Goal: Transaction & Acquisition: Purchase product/service

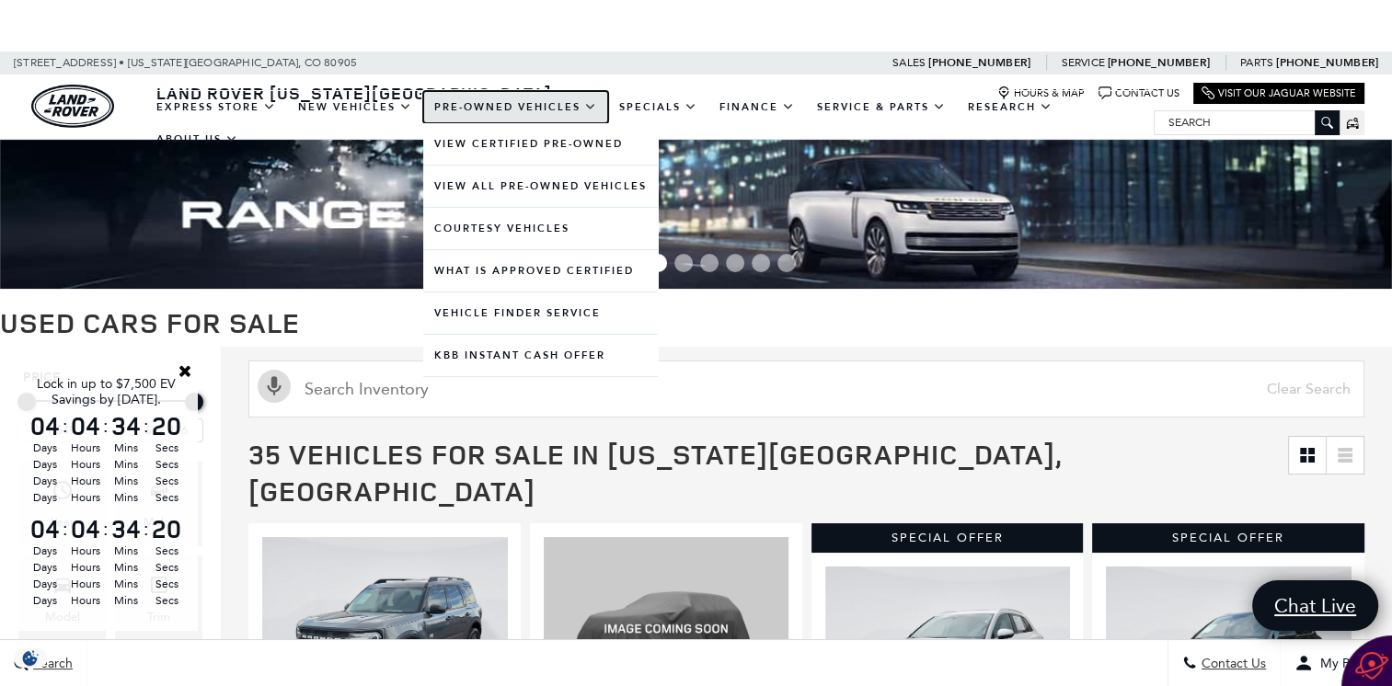
click at [487, 100] on link "Pre-Owned Vehicles" at bounding box center [515, 107] width 185 height 32
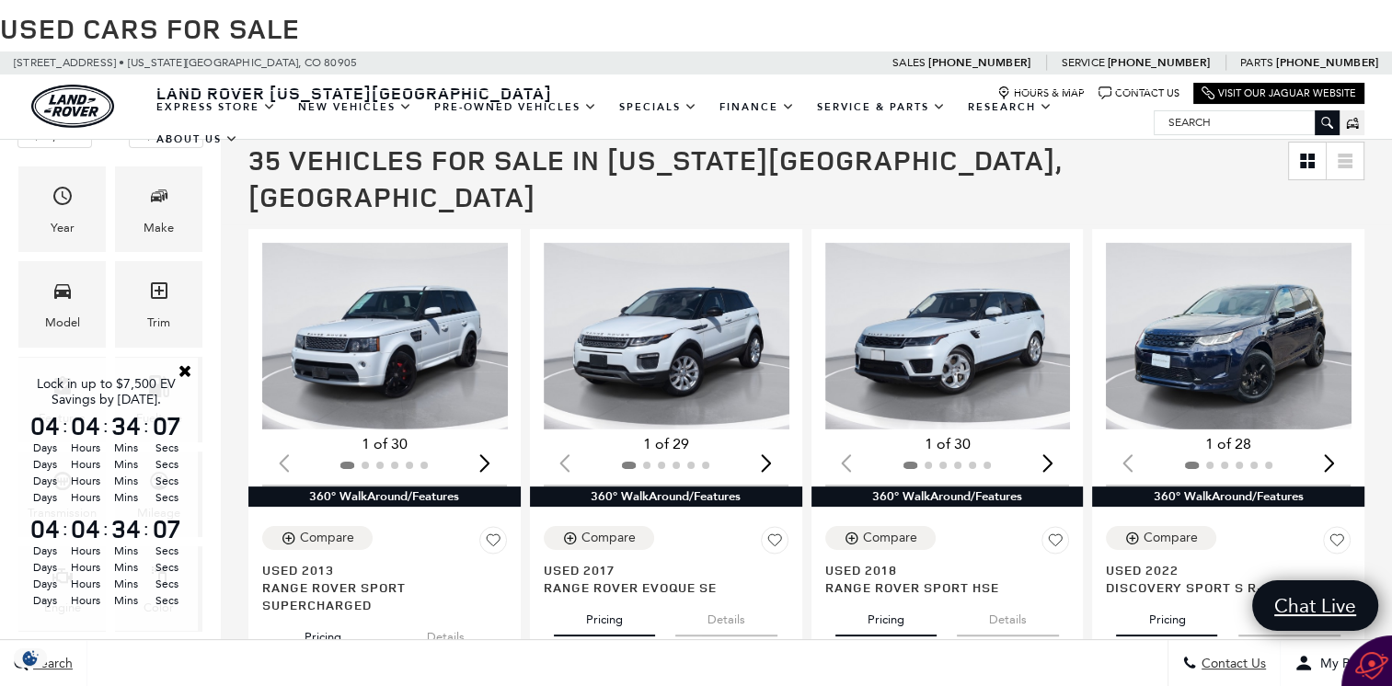
scroll to position [361, 0]
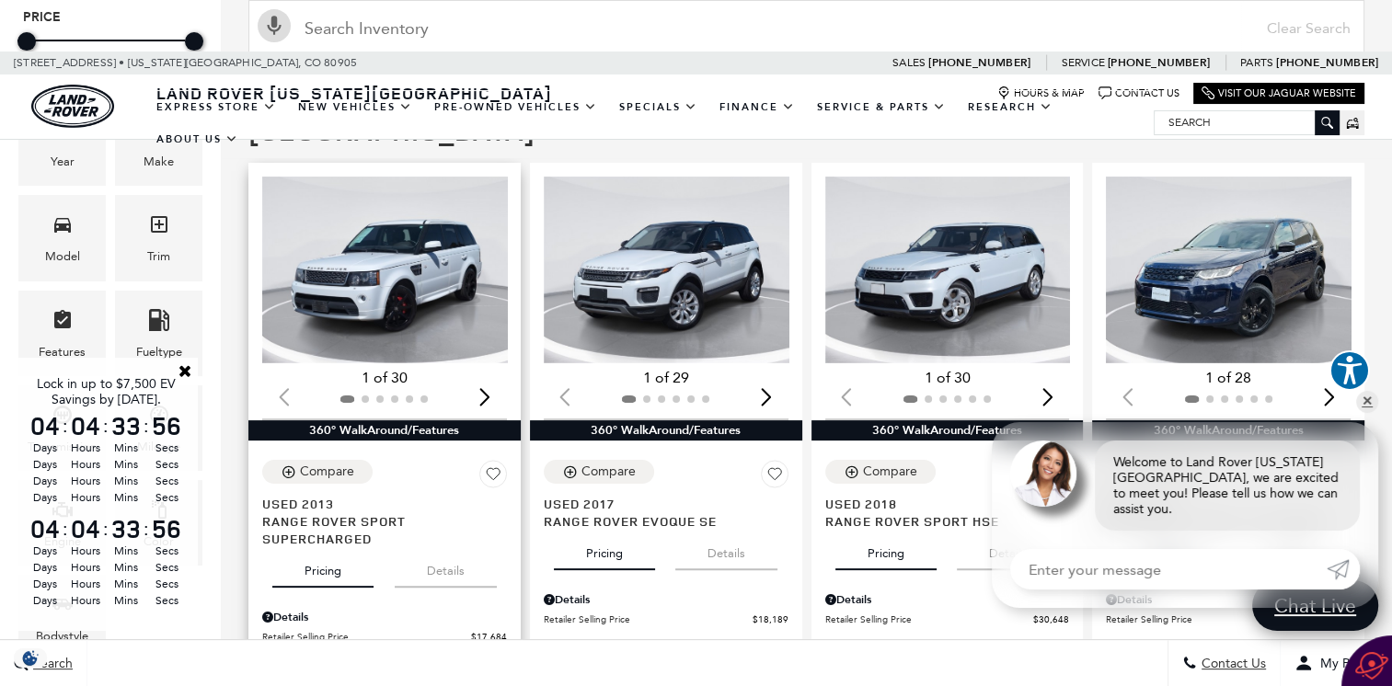
click at [489, 377] on div "Next slide" at bounding box center [485, 397] width 25 height 40
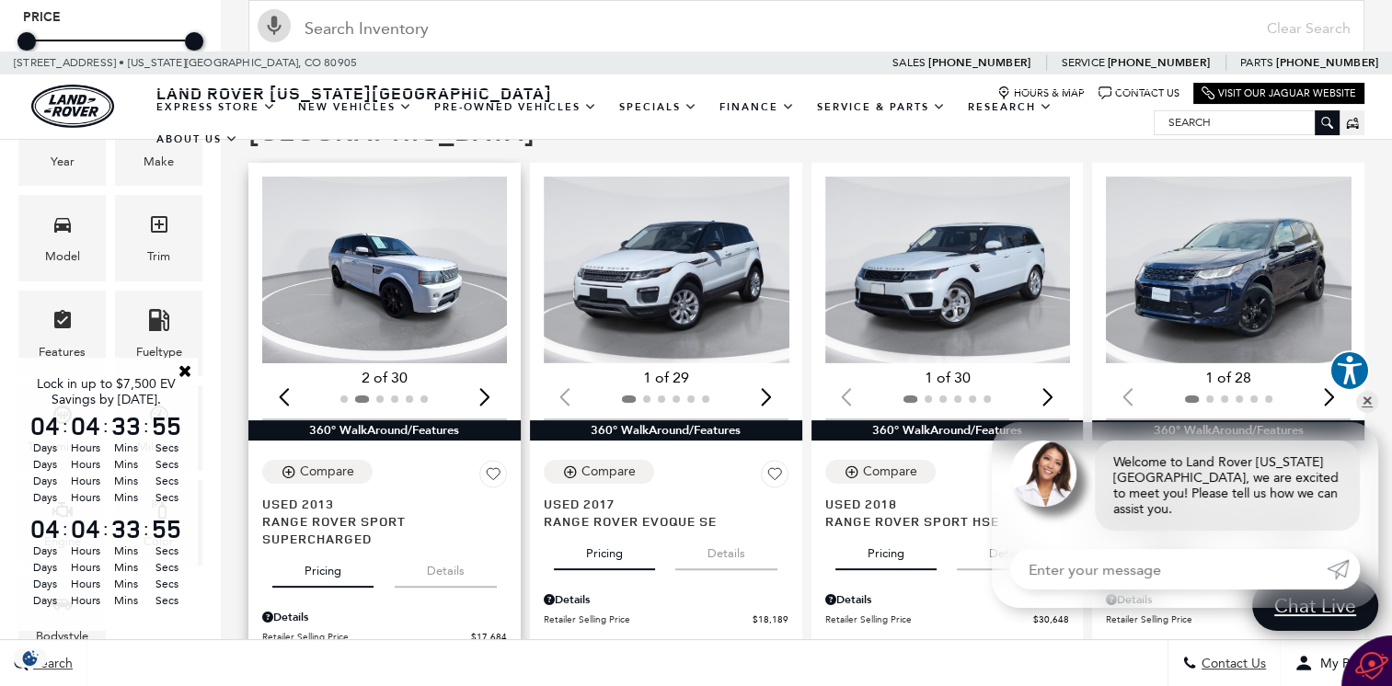
click at [489, 377] on div "Next slide" at bounding box center [485, 397] width 25 height 40
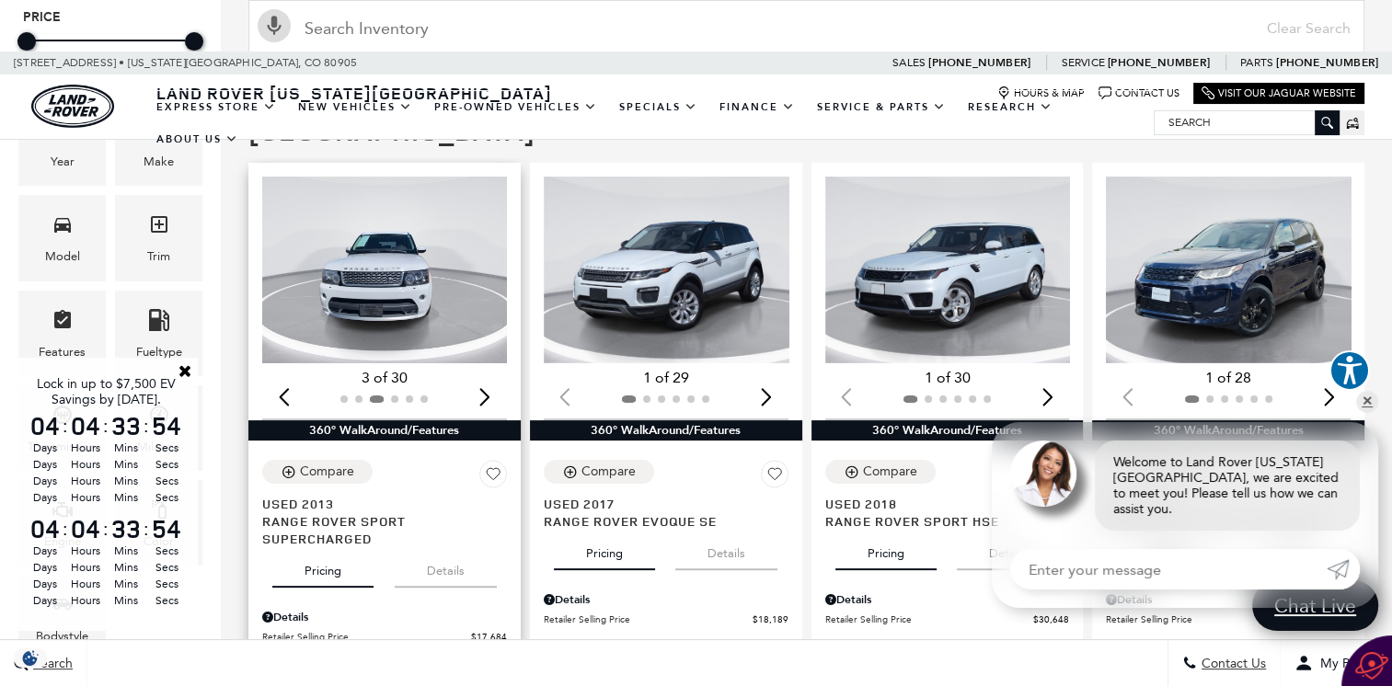
click at [489, 377] on div "Next slide" at bounding box center [485, 397] width 25 height 40
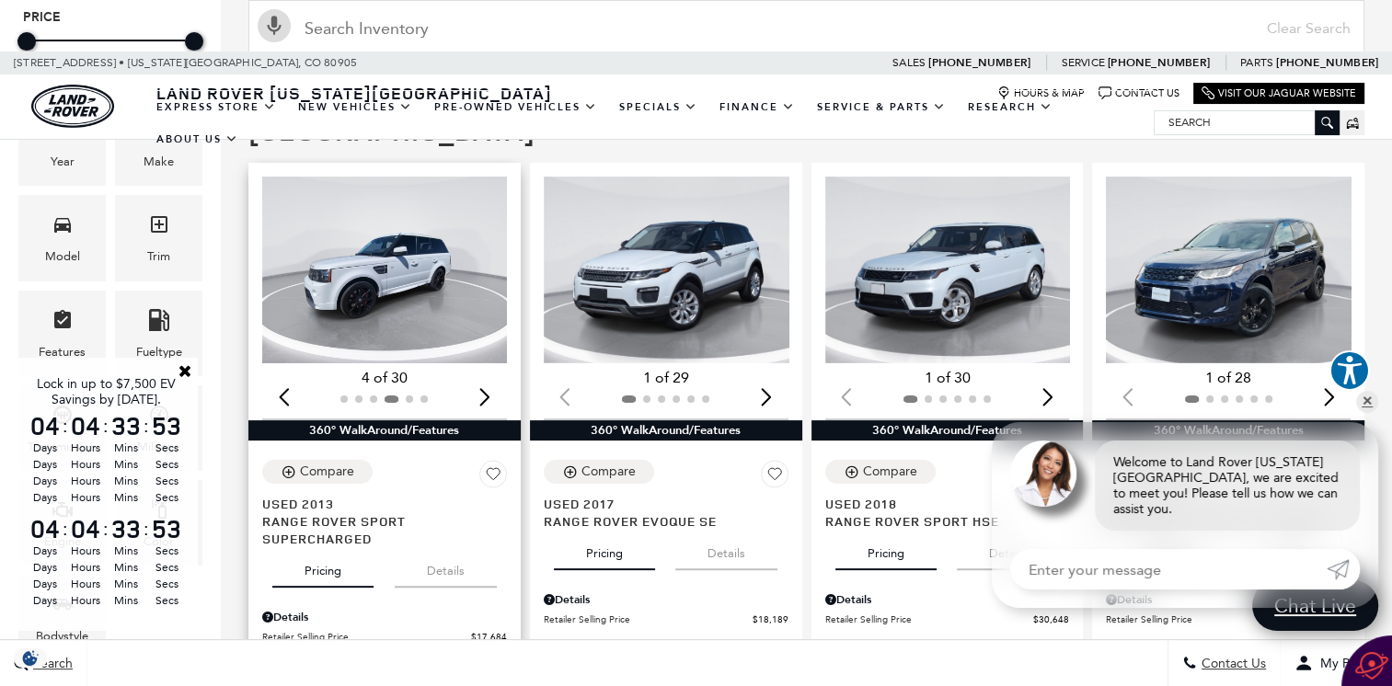
click at [489, 377] on div "Next slide" at bounding box center [485, 397] width 25 height 40
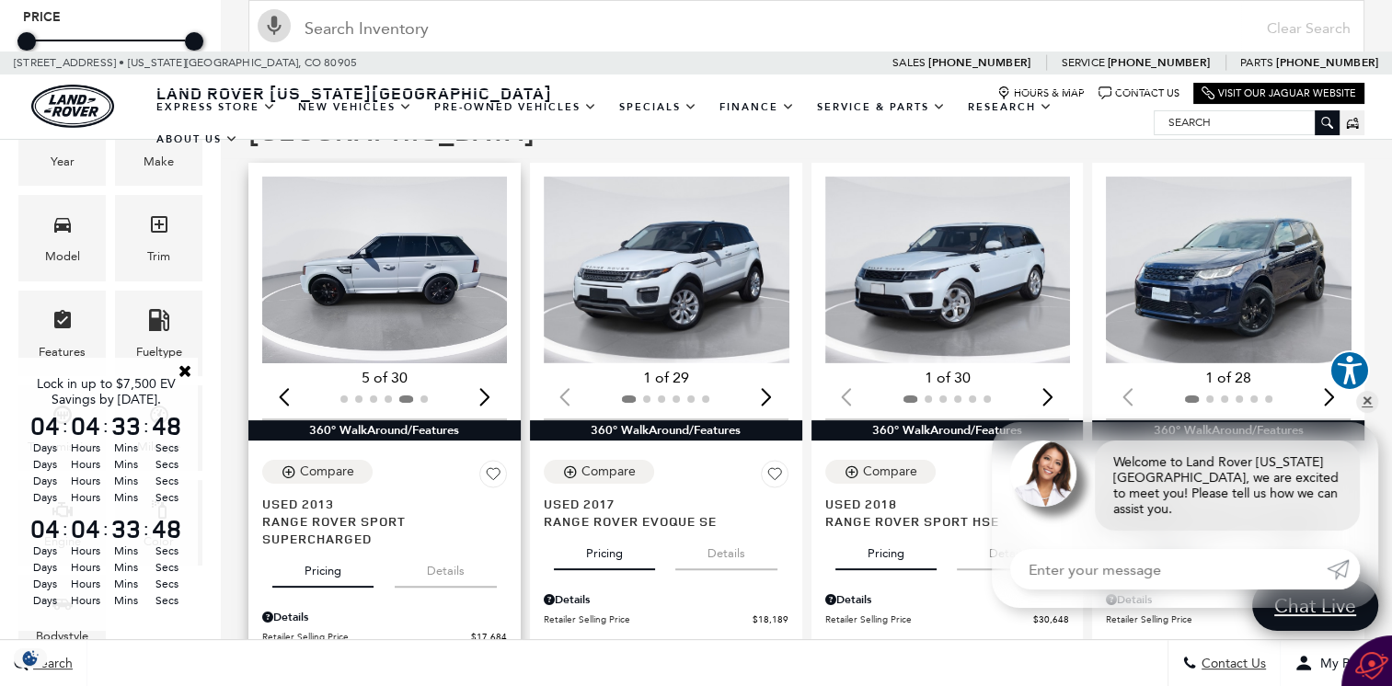
click at [489, 377] on div "Next slide" at bounding box center [485, 397] width 25 height 40
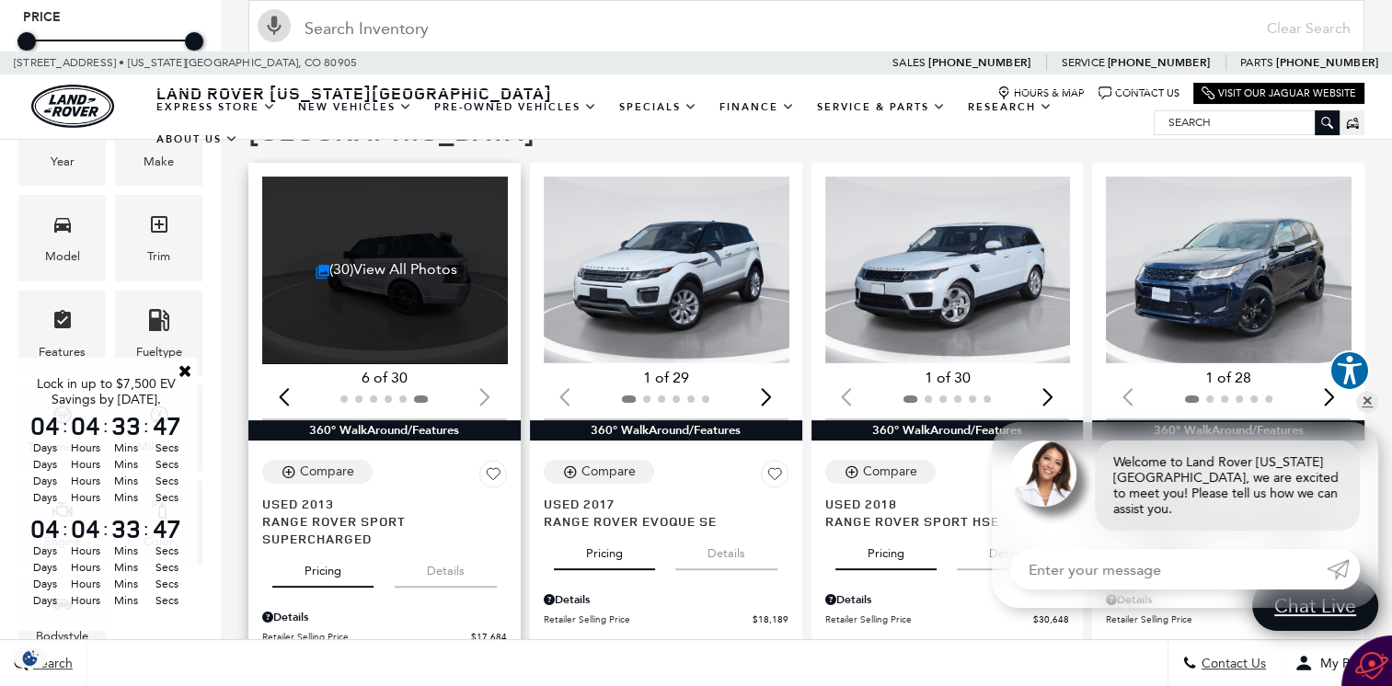
click at [489, 389] on div at bounding box center [384, 399] width 245 height 20
click at [412, 672] on div "Start Your Deal" at bounding box center [384, 680] width 84 height 17
